Goal: Task Accomplishment & Management: Manage account settings

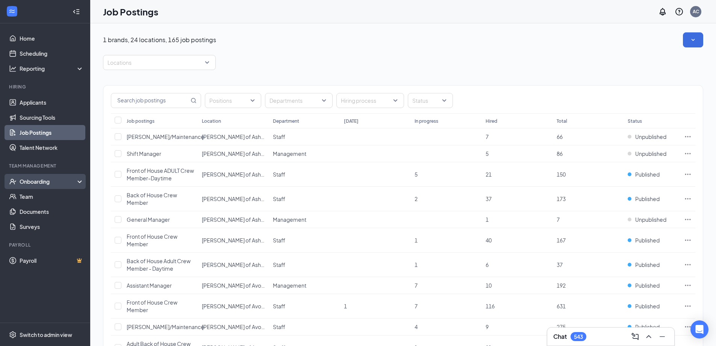
click at [53, 176] on div "Onboarding" at bounding box center [45, 181] width 90 height 15
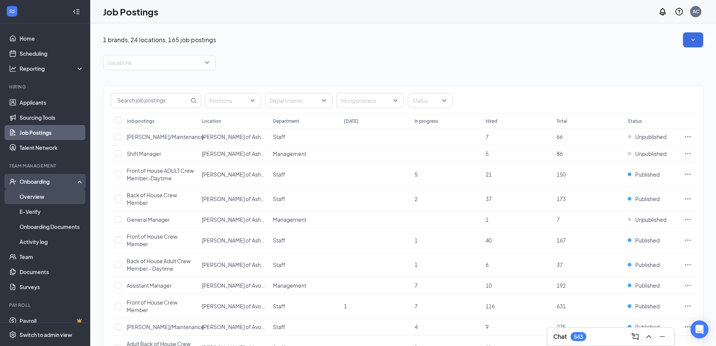
click at [39, 192] on link "Overview" at bounding box center [52, 196] width 64 height 15
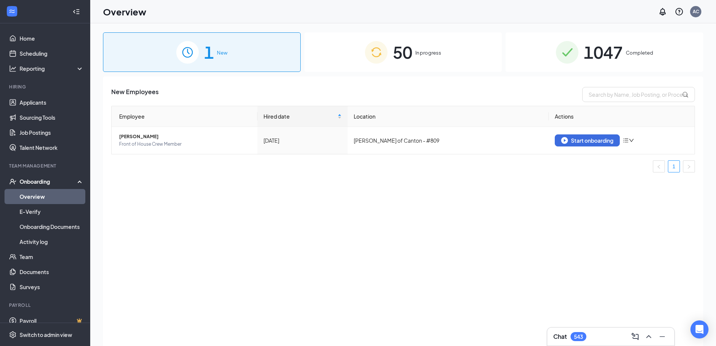
click at [377, 39] on div "50 In progress" at bounding box center [404, 51] width 198 height 39
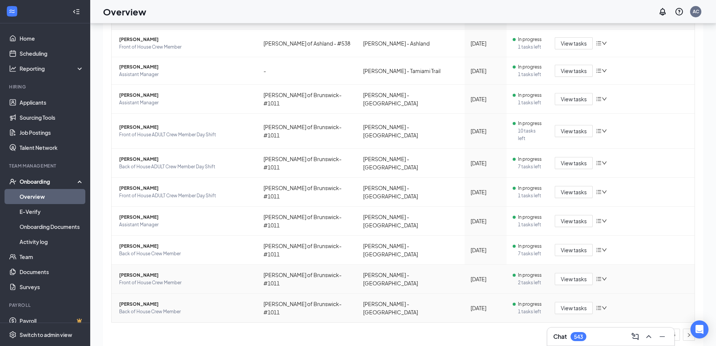
scroll to position [34, 0]
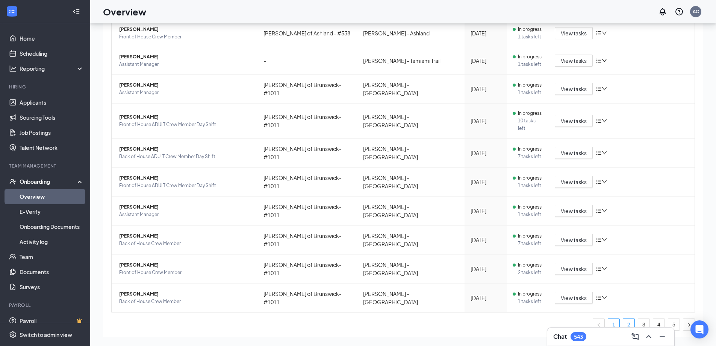
click at [623, 318] on link "2" at bounding box center [628, 323] width 11 height 11
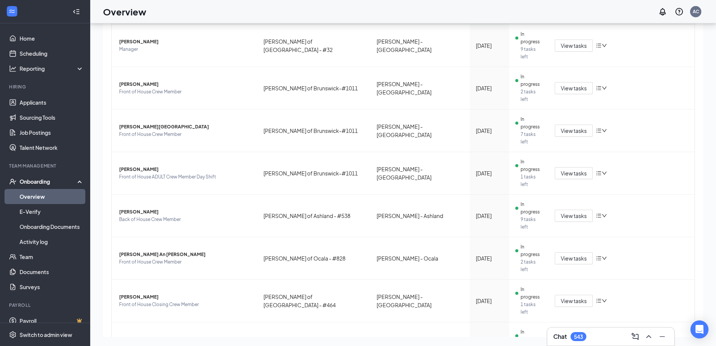
scroll to position [82, 0]
